Goal: Information Seeking & Learning: Learn about a topic

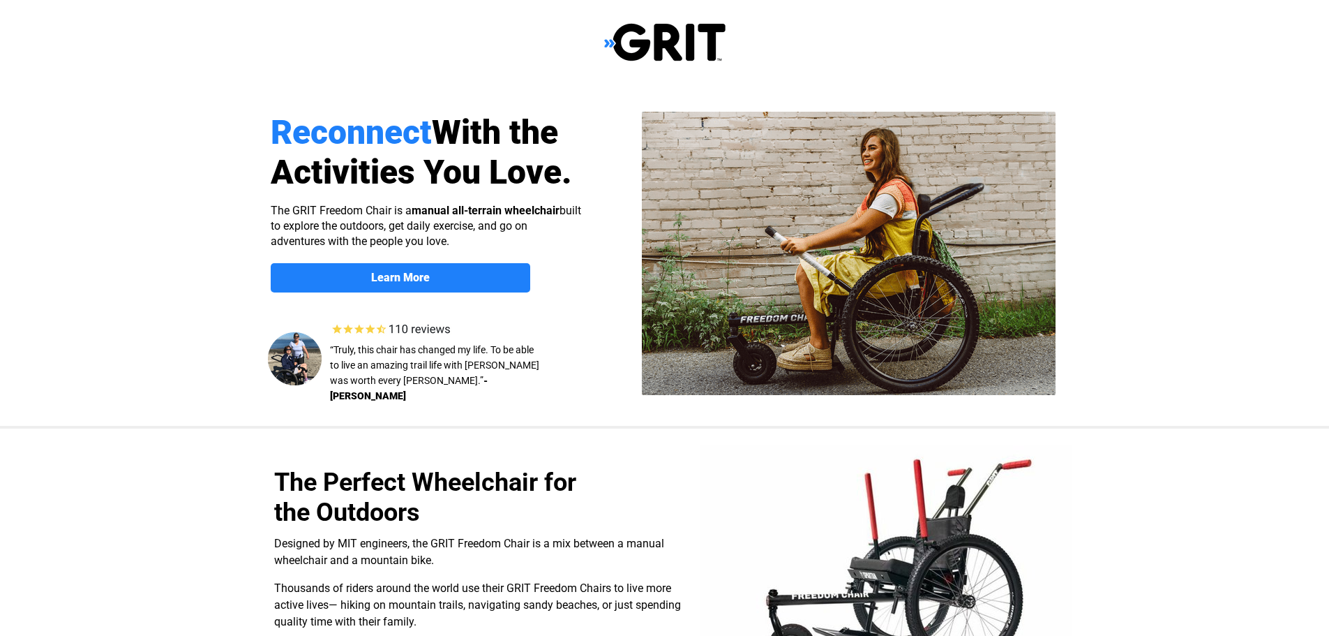
select select "US"
click at [375, 275] on strong "Learn More" at bounding box center [400, 277] width 59 height 13
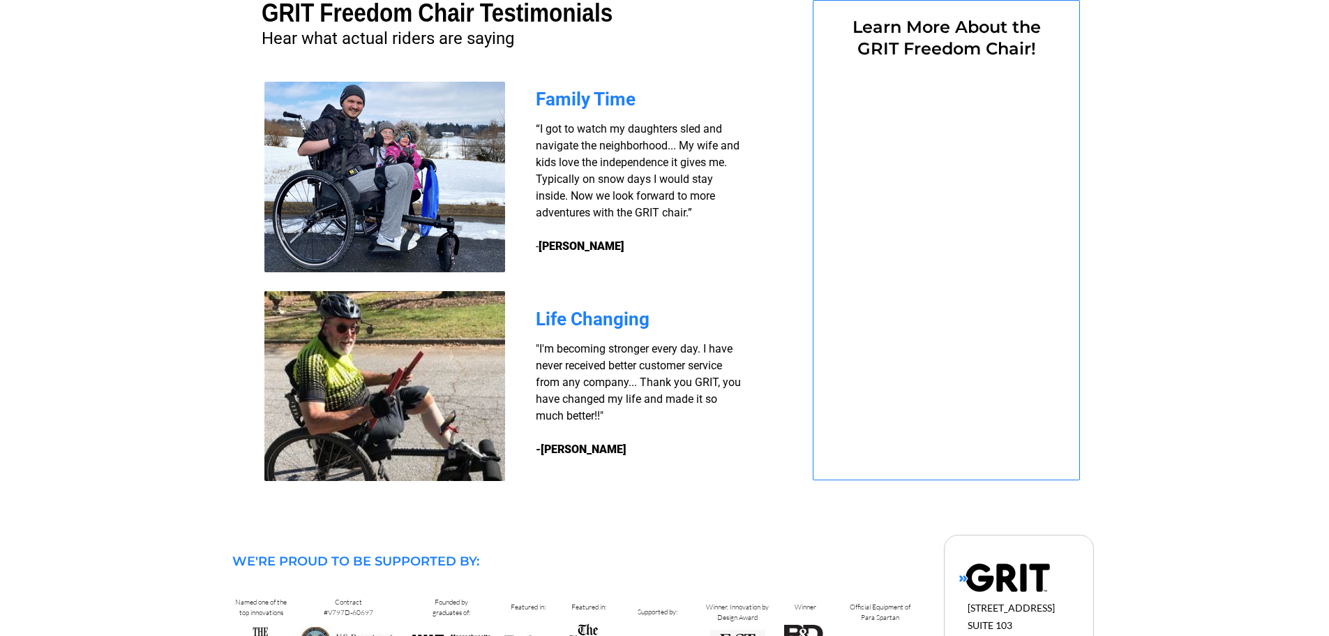
select select "US"
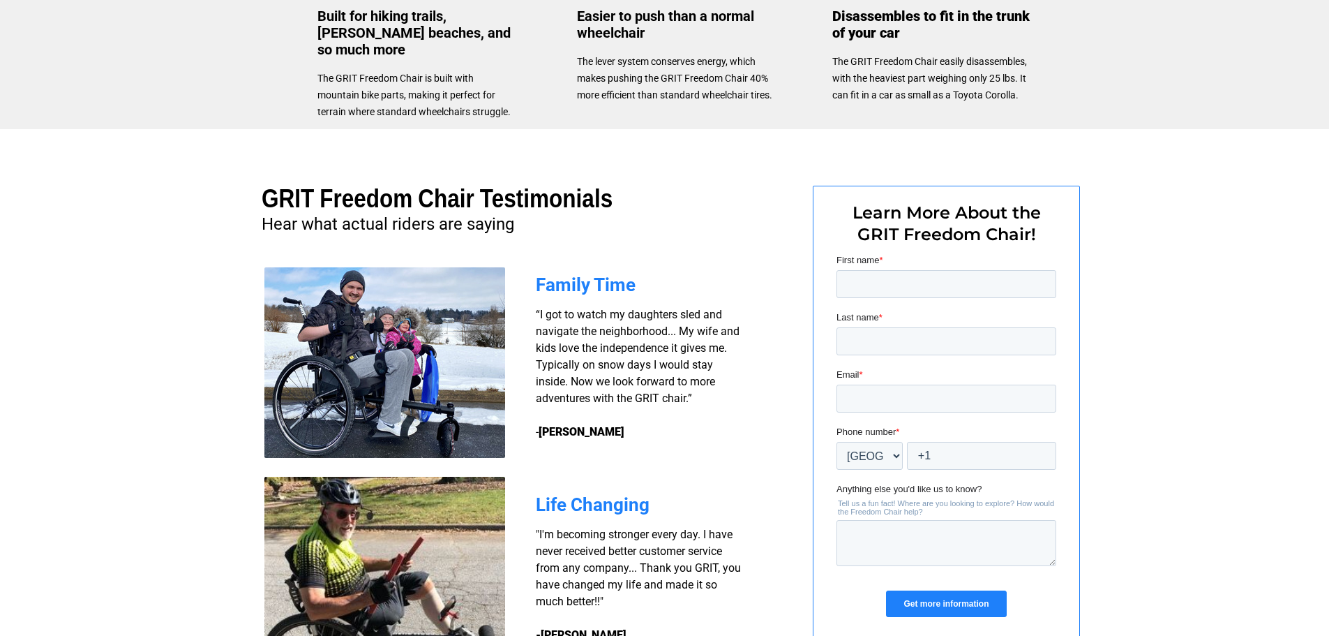
scroll to position [844, 0]
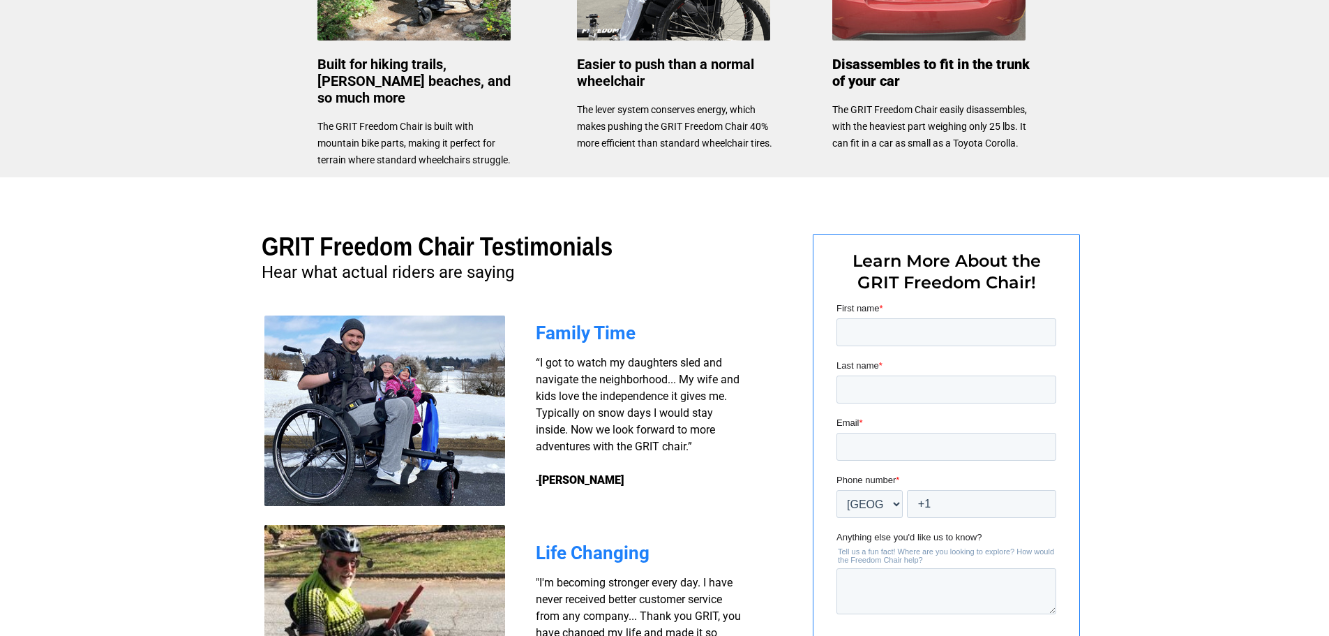
click at [570, 253] on h1 "GRIT Freedom Chair Testimonials" at bounding box center [453, 249] width 383 height 30
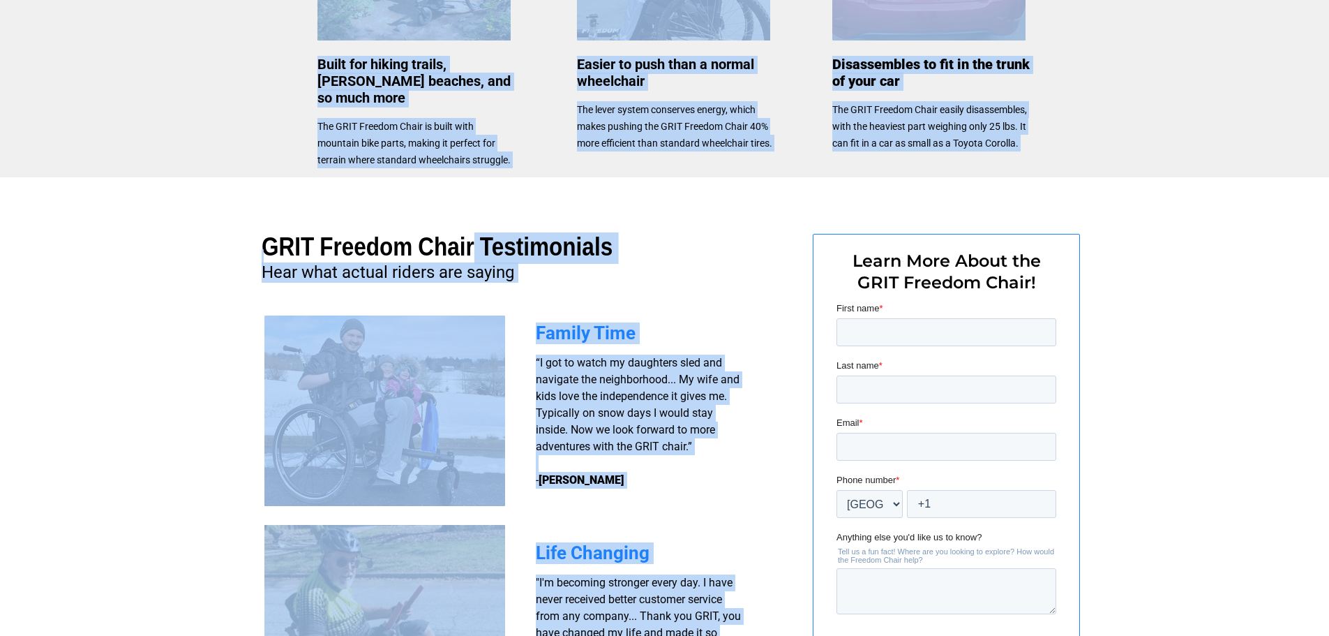
drag, startPoint x: 252, startPoint y: 247, endPoint x: 574, endPoint y: 232, distance: 322.7
click at [574, 232] on div at bounding box center [665, 467] width 886 height 580
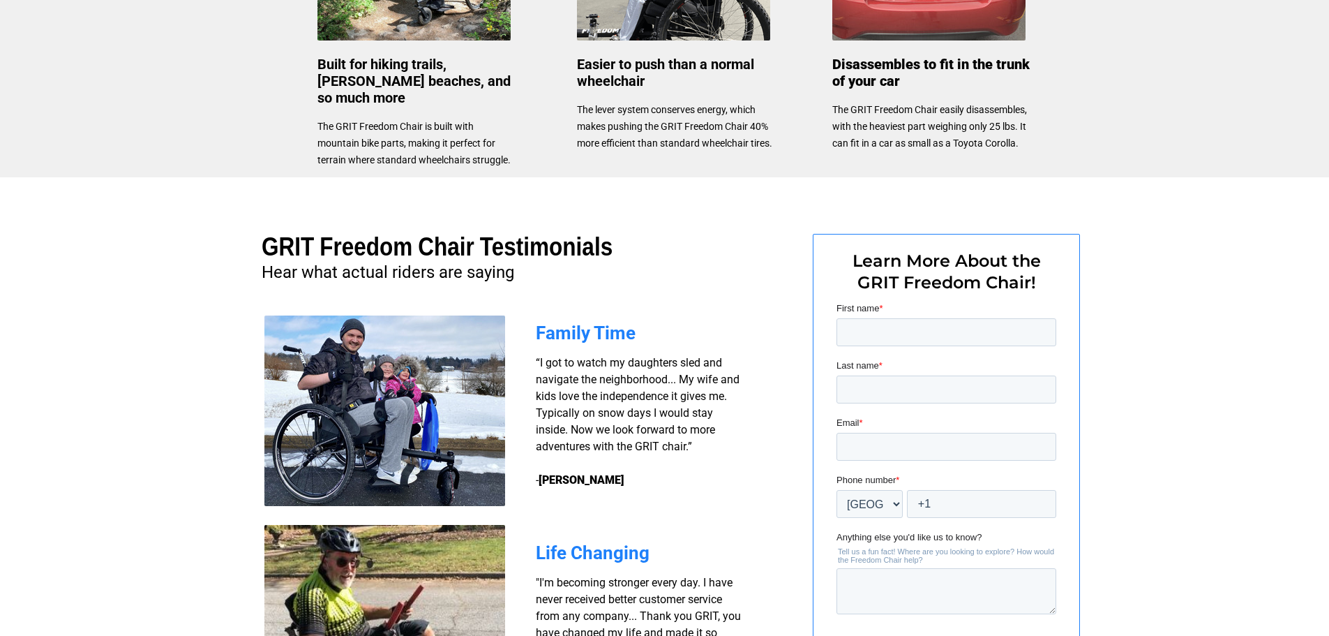
click at [576, 229] on div at bounding box center [665, 467] width 886 height 580
drag, startPoint x: 503, startPoint y: 244, endPoint x: 267, endPoint y: 237, distance: 236.6
click at [267, 237] on span "GRIT Freedom Chair Testimonials" at bounding box center [437, 246] width 351 height 29
copy span "GRIT Freedom Chair"
